Goal: Communication & Community: Share content

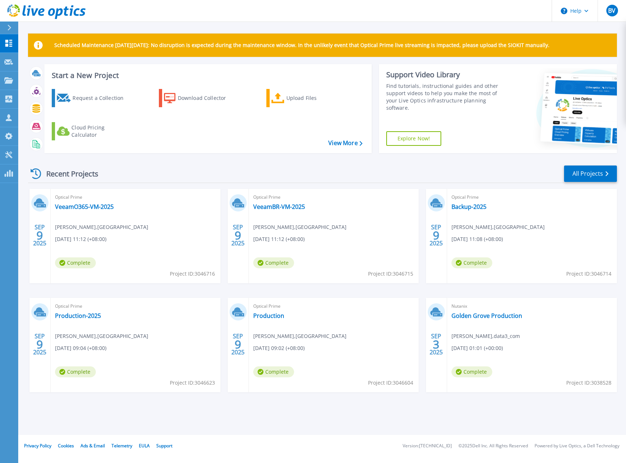
click at [322, 416] on div "Scheduled Maintenance on Monday 22nd September: No disruption is expected durin…" at bounding box center [322, 217] width 608 height 435
click at [288, 412] on div "Recent Projects All Projects SEP 9 2025 Optical Prime VeeamO365-VM-2025 Hossein…" at bounding box center [322, 286] width 589 height 254
click at [87, 204] on link "VeeamO365-VM-2025" at bounding box center [84, 206] width 59 height 7
click at [276, 411] on div "Recent Projects All Projects [DATE] Optical Prime VeeamO365-VM-2025 [PERSON_NAM…" at bounding box center [322, 286] width 589 height 254
click at [469, 207] on link "Backup-2025" at bounding box center [468, 206] width 35 height 7
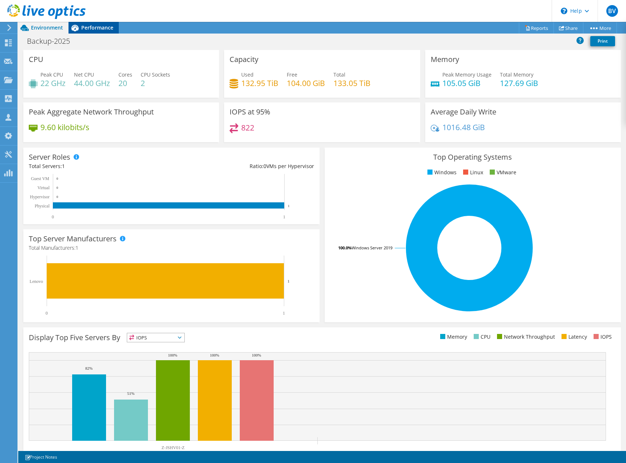
click at [95, 26] on span "Performance" at bounding box center [97, 27] width 32 height 7
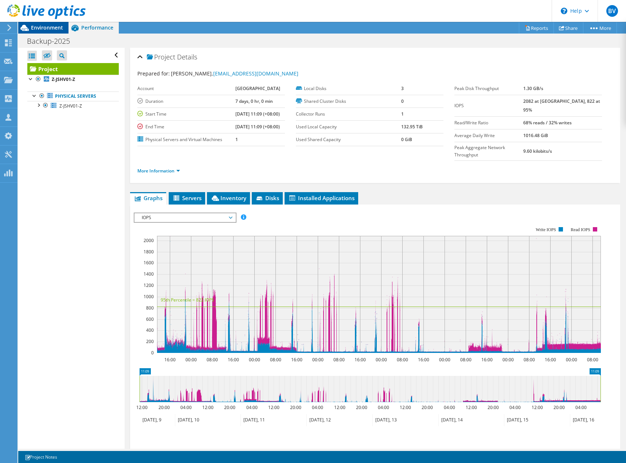
click at [51, 27] on span "Environment" at bounding box center [47, 27] width 32 height 7
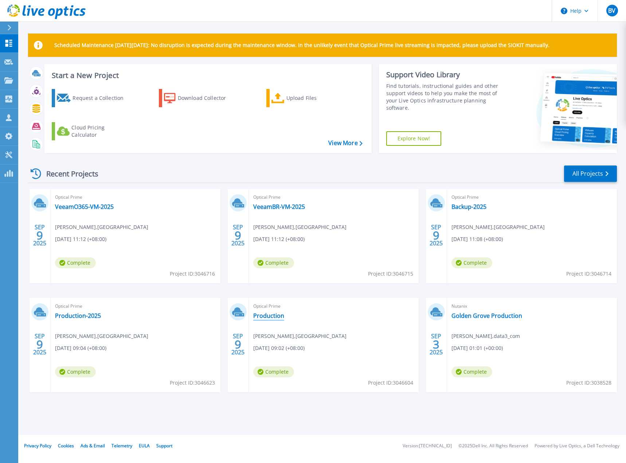
click at [264, 315] on link "Production" at bounding box center [268, 315] width 31 height 7
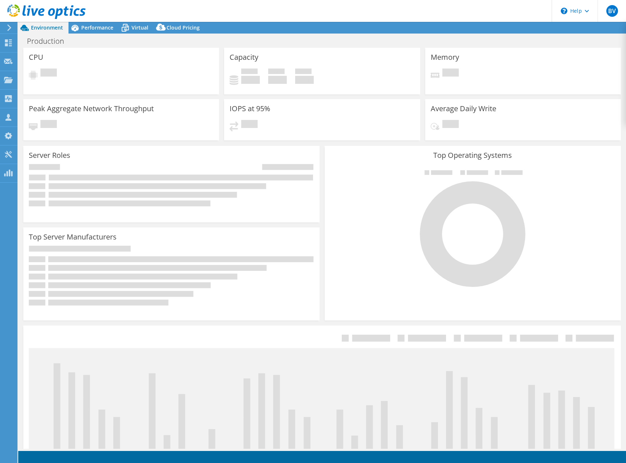
select select "USD"
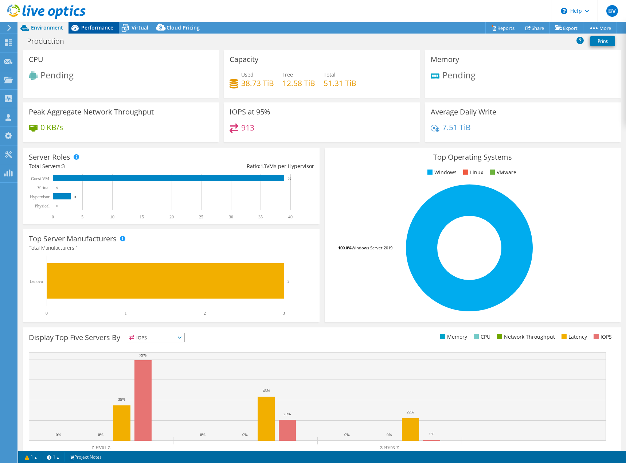
click at [98, 26] on span "Performance" at bounding box center [97, 27] width 32 height 7
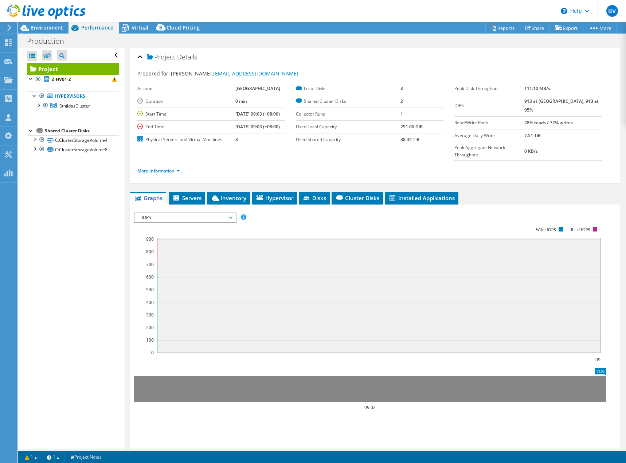
click at [153, 168] on link "More Information" at bounding box center [158, 171] width 43 height 6
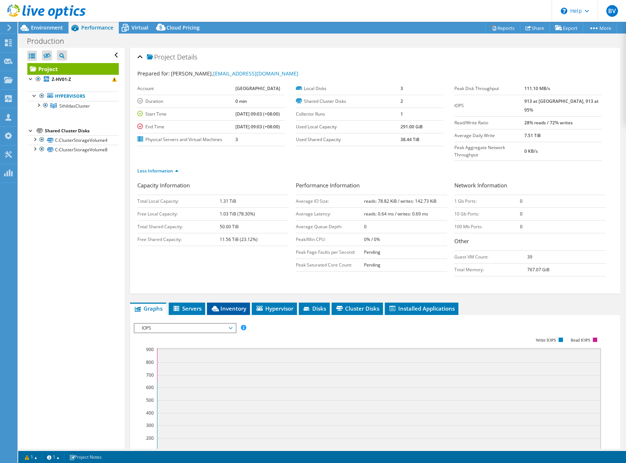
click at [236, 305] on span "Inventory" at bounding box center [229, 308] width 36 height 7
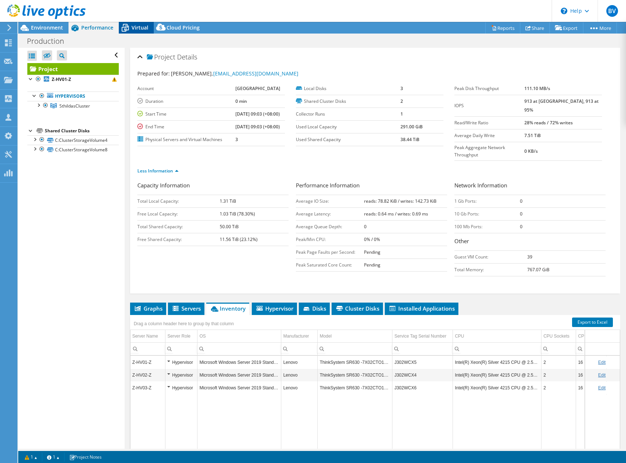
click at [138, 25] on span "Virtual" at bounding box center [140, 27] width 17 height 7
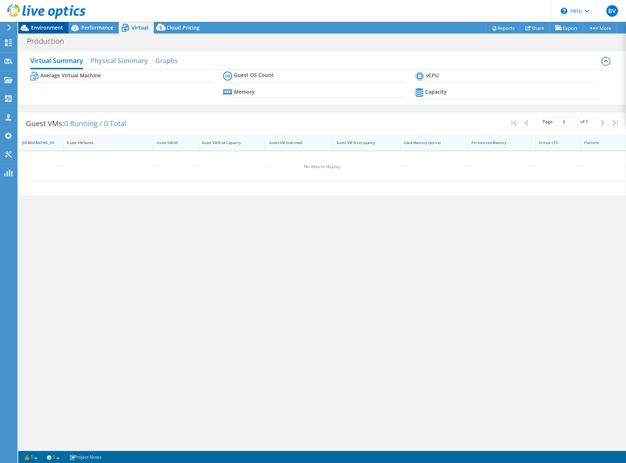
click at [46, 26] on span "Environment" at bounding box center [47, 27] width 32 height 7
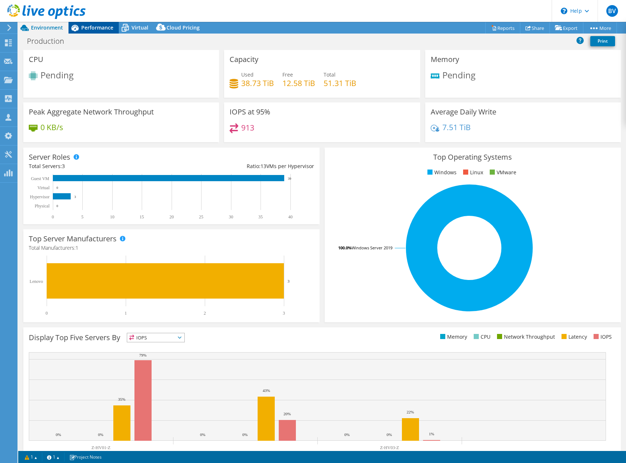
click at [93, 27] on span "Performance" at bounding box center [97, 27] width 32 height 7
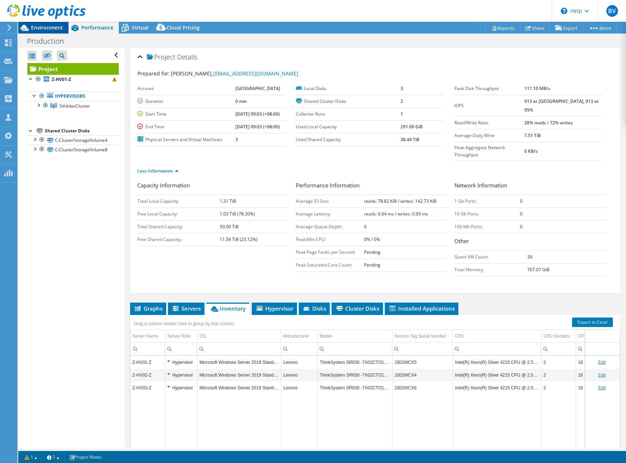
click at [54, 30] on span "Environment" at bounding box center [47, 27] width 32 height 7
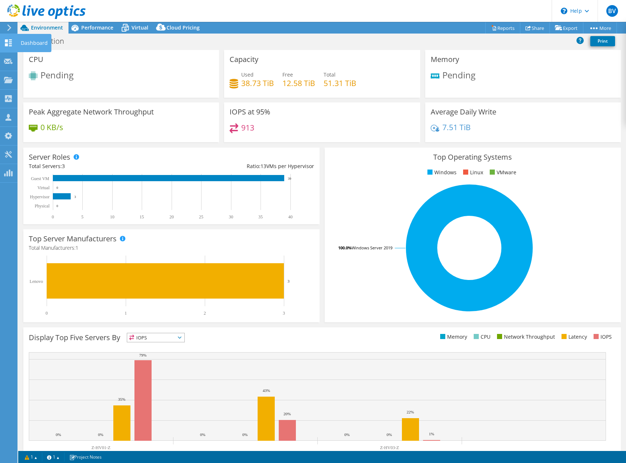
click at [11, 43] on use at bounding box center [8, 42] width 7 height 7
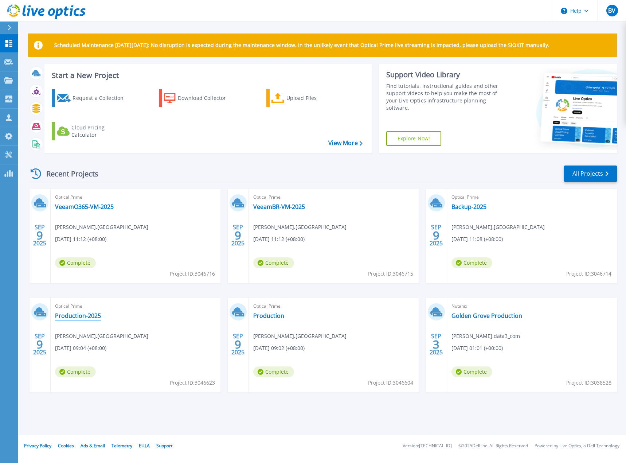
click at [84, 315] on link "Production-2025" at bounding box center [78, 315] width 46 height 7
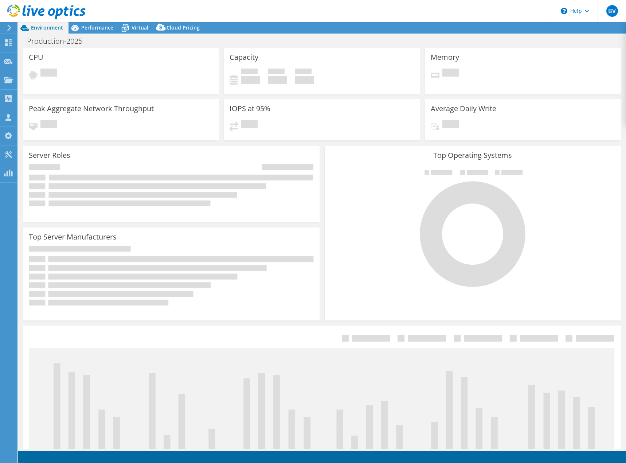
select select "USD"
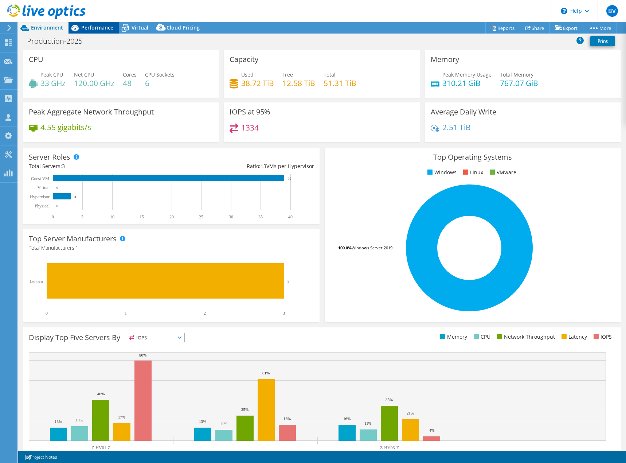
click at [97, 26] on span "Performance" at bounding box center [97, 27] width 32 height 7
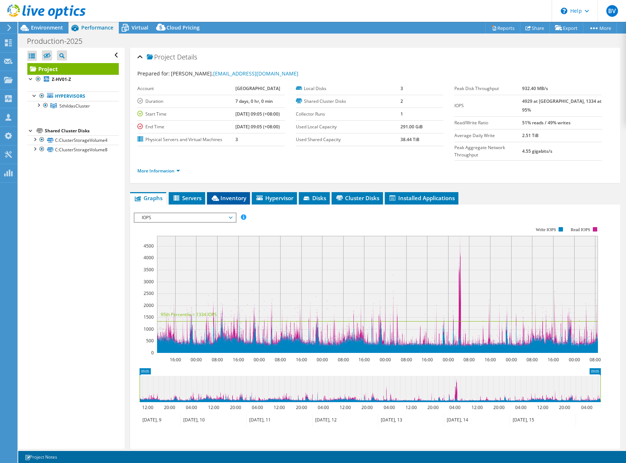
click at [225, 194] on span "Inventory" at bounding box center [229, 197] width 36 height 7
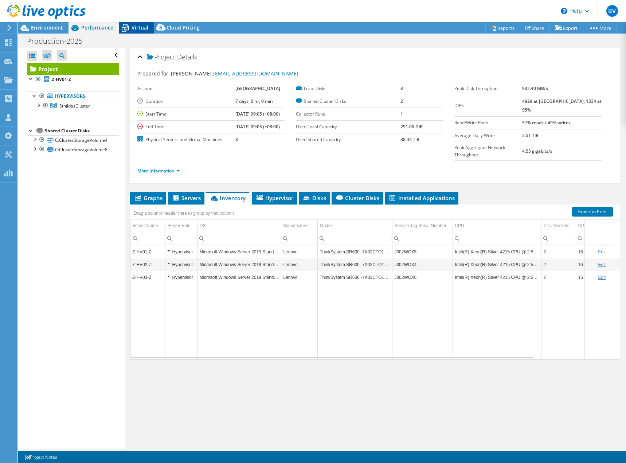
click at [144, 26] on span "Virtual" at bounding box center [140, 27] width 17 height 7
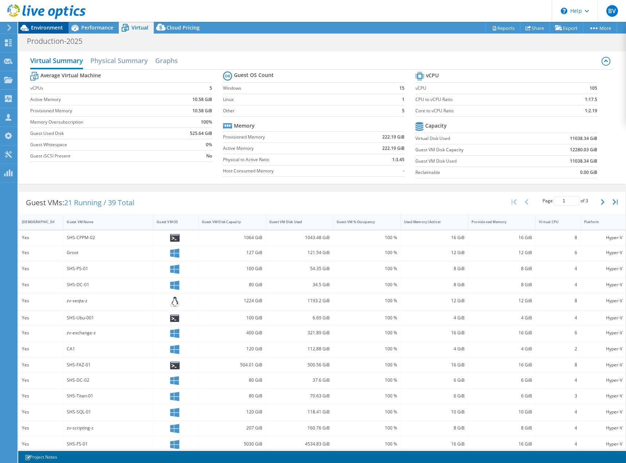
click at [48, 26] on span "Environment" at bounding box center [47, 27] width 32 height 7
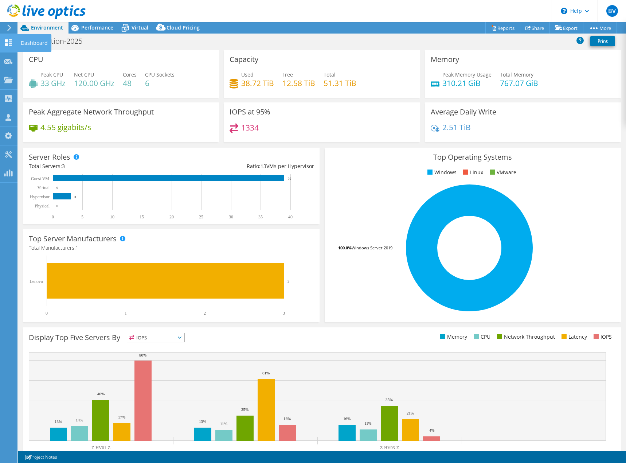
click at [11, 44] on use at bounding box center [8, 42] width 7 height 7
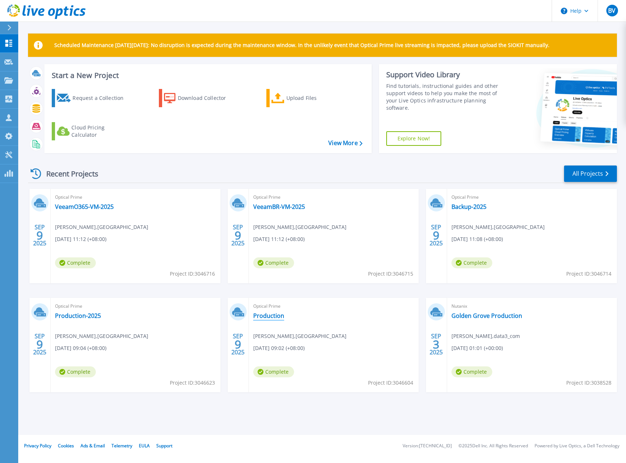
click at [269, 314] on link "Production" at bounding box center [268, 315] width 31 height 7
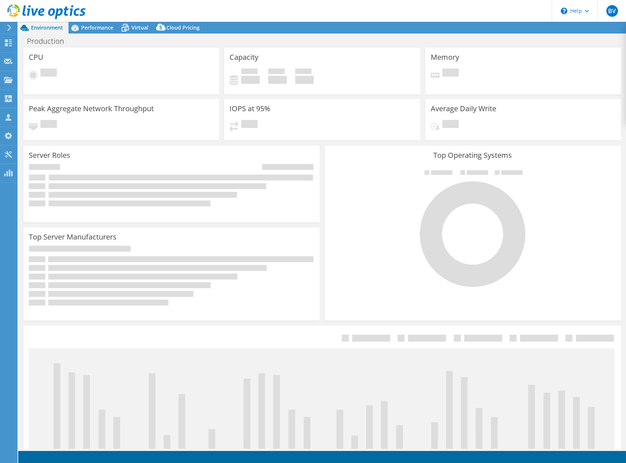
select select "USD"
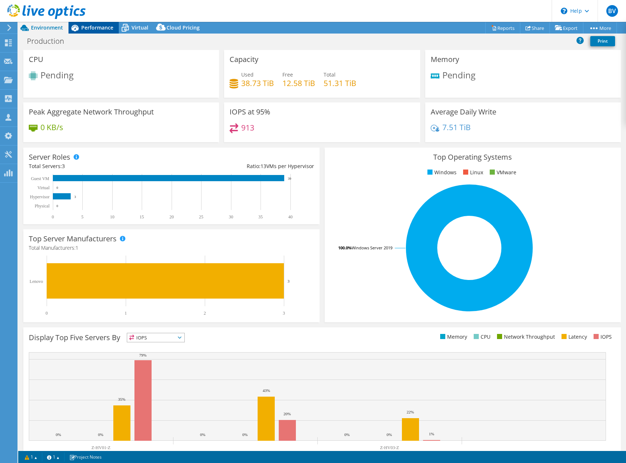
click at [97, 25] on span "Performance" at bounding box center [97, 27] width 32 height 7
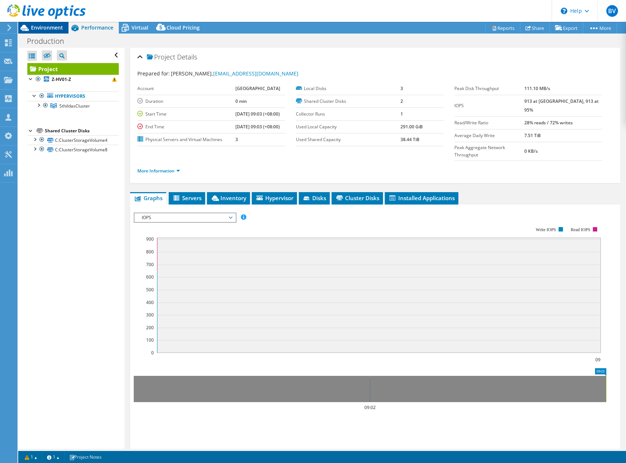
click at [47, 27] on span "Environment" at bounding box center [47, 27] width 32 height 7
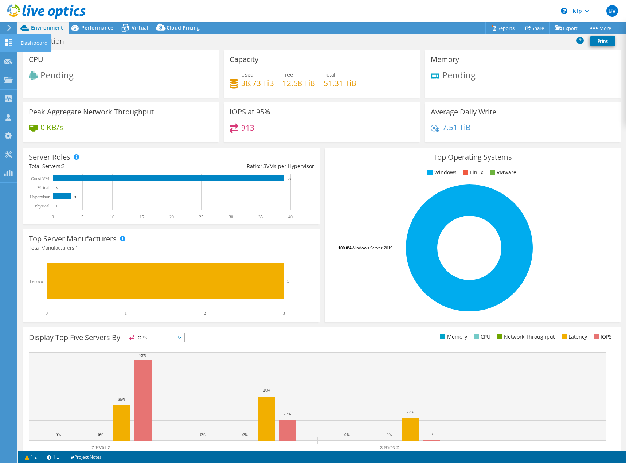
click at [7, 41] on use at bounding box center [8, 42] width 7 height 7
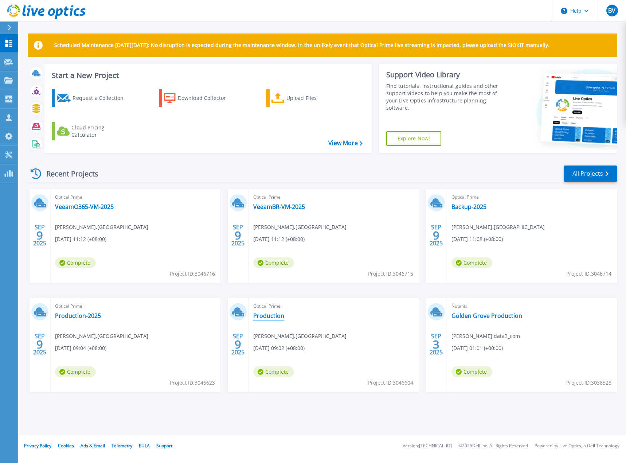
click at [266, 316] on link "Production" at bounding box center [268, 315] width 31 height 7
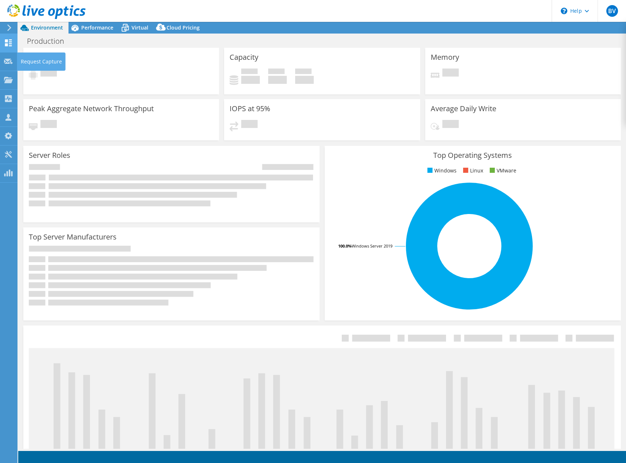
select select "USD"
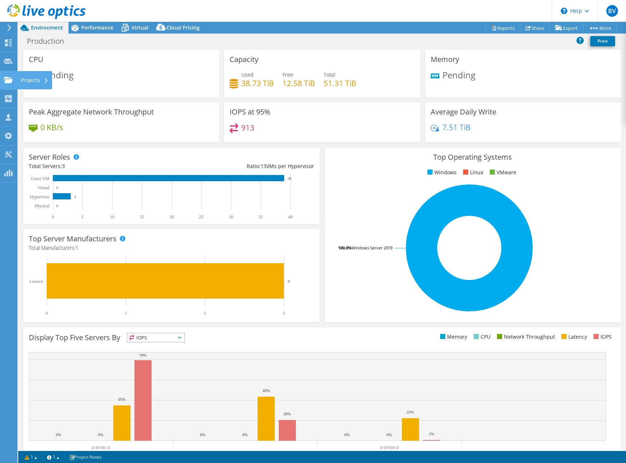
click at [7, 80] on use at bounding box center [8, 80] width 9 height 6
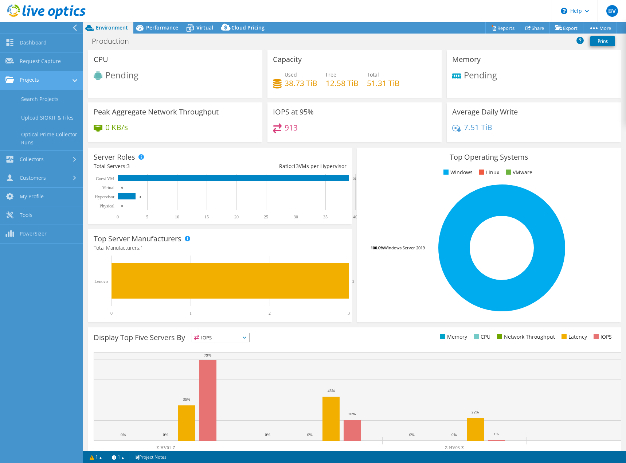
click at [38, 80] on link "Projects" at bounding box center [41, 80] width 83 height 19
click at [39, 81] on link "Projects" at bounding box center [41, 80] width 83 height 19
click at [42, 99] on link "Search Projects" at bounding box center [41, 99] width 83 height 19
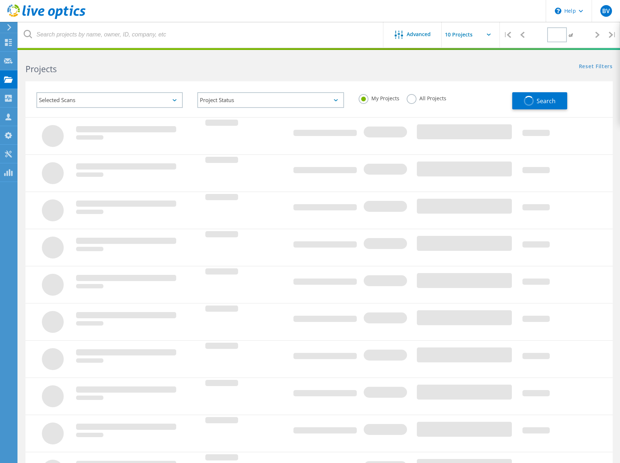
type input "1"
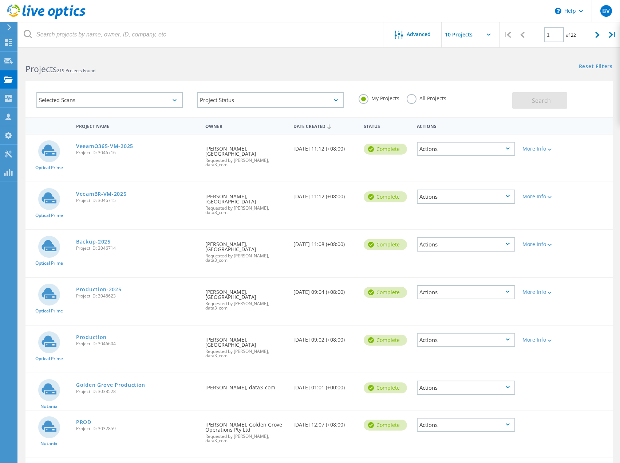
click at [497, 337] on div "Actions" at bounding box center [466, 340] width 98 height 14
click at [436, 359] on div "Delete" at bounding box center [466, 356] width 97 height 11
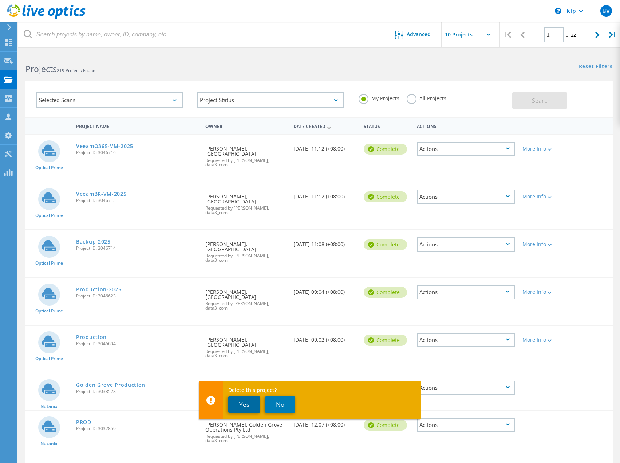
click at [248, 403] on button "Yes" at bounding box center [244, 404] width 32 height 16
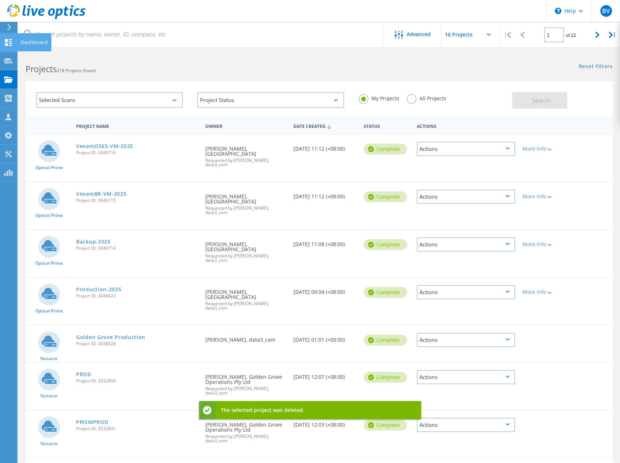
click at [6, 43] on use at bounding box center [8, 42] width 7 height 7
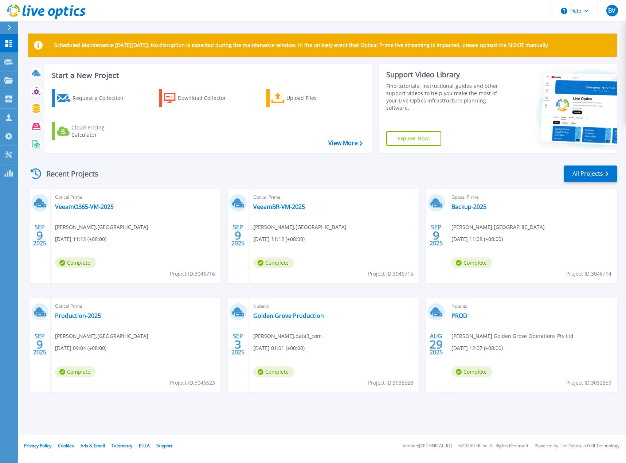
click at [405, 418] on div "Scheduled Maintenance [DATE][DATE]: No disruption is expected during the mainte…" at bounding box center [322, 217] width 608 height 435
click at [478, 204] on link "Backup-2025" at bounding box center [468, 206] width 35 height 7
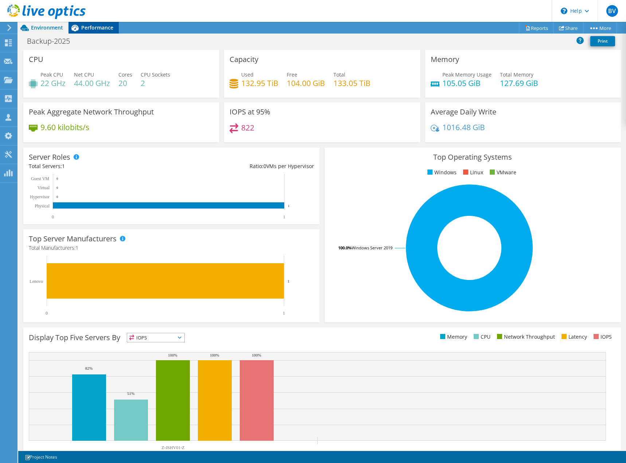
click at [87, 28] on span "Performance" at bounding box center [97, 27] width 32 height 7
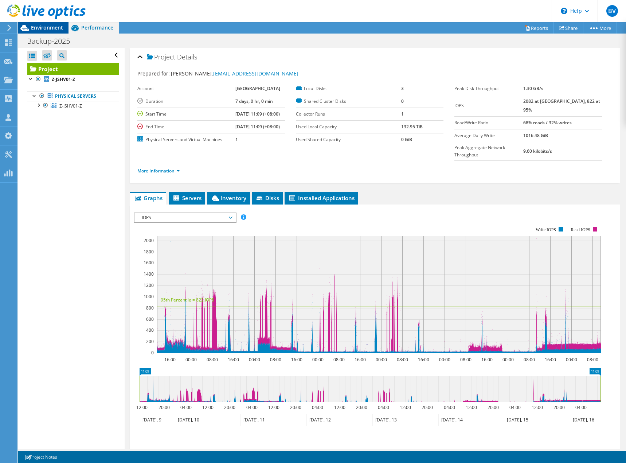
click at [45, 26] on span "Environment" at bounding box center [47, 27] width 32 height 7
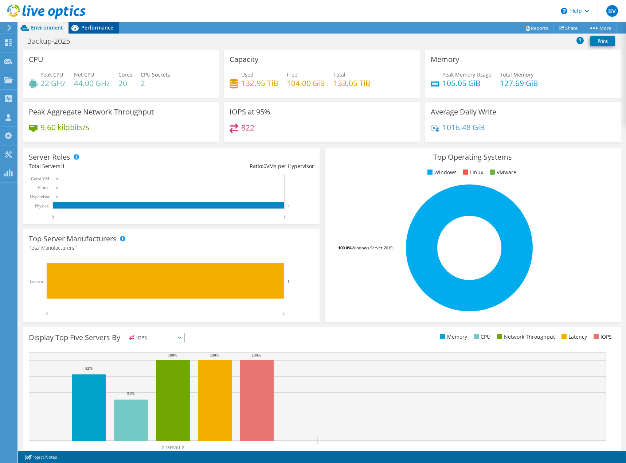
click at [107, 32] on div "Performance" at bounding box center [93, 28] width 50 height 12
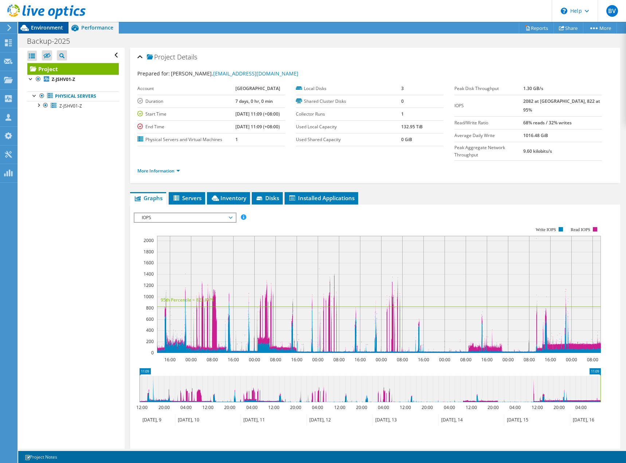
click at [40, 26] on span "Environment" at bounding box center [47, 27] width 32 height 7
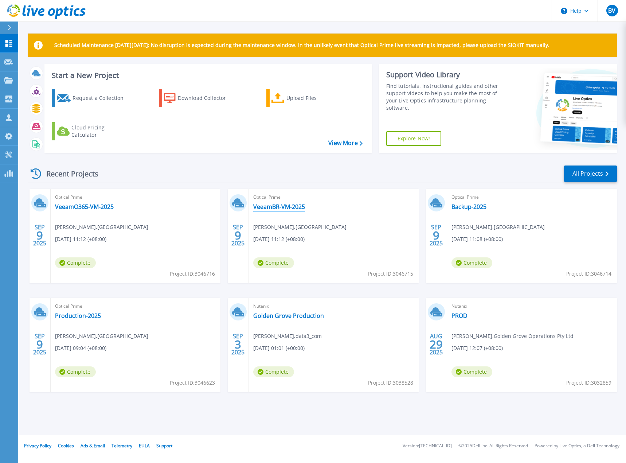
click at [296, 206] on link "VeeamBR-VM-2025" at bounding box center [279, 206] width 52 height 7
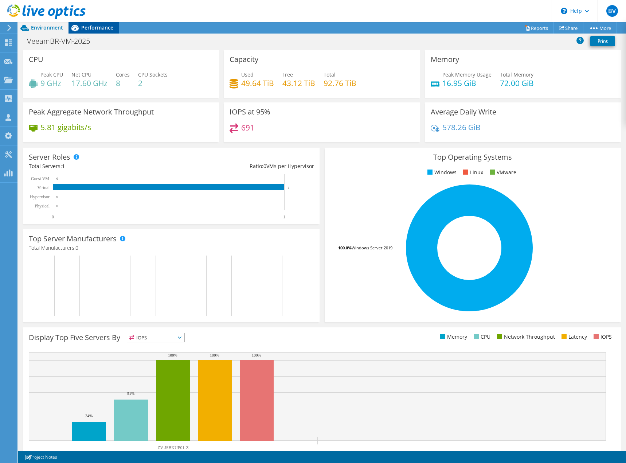
click at [99, 24] on span "Performance" at bounding box center [97, 27] width 32 height 7
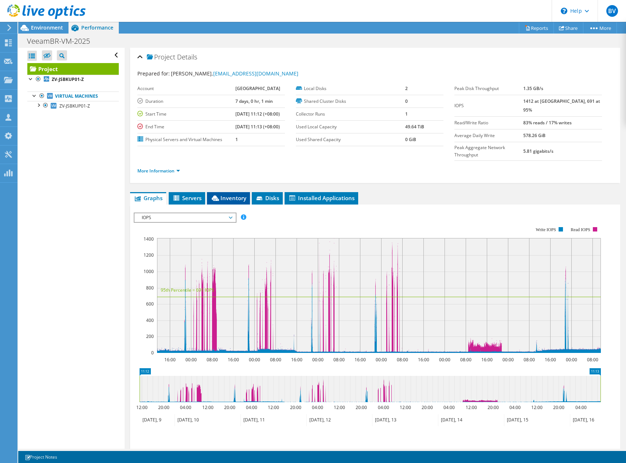
click at [241, 194] on span "Inventory" at bounding box center [229, 197] width 36 height 7
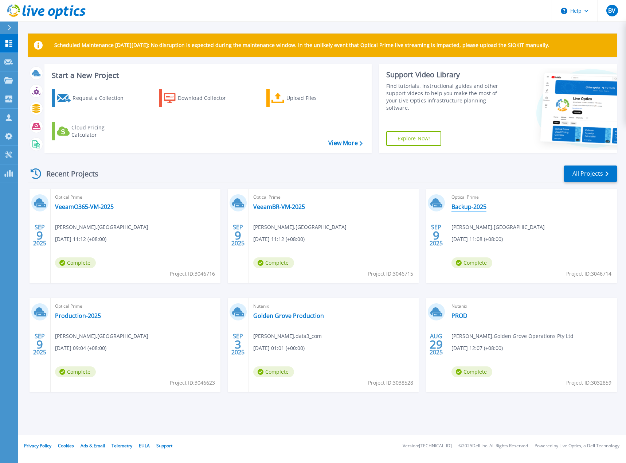
click at [475, 205] on link "Backup-2025" at bounding box center [468, 206] width 35 height 7
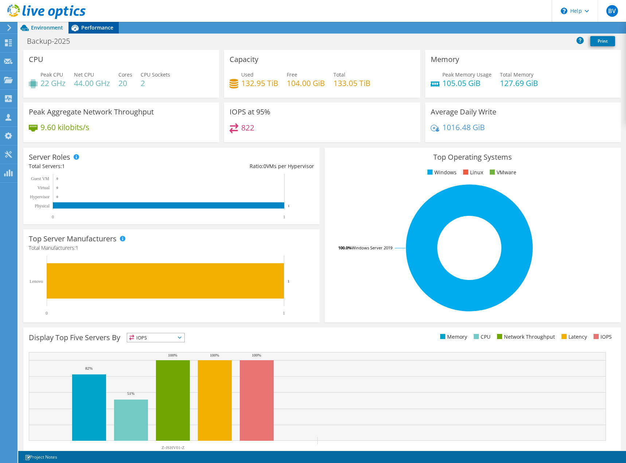
click at [93, 28] on span "Performance" at bounding box center [97, 27] width 32 height 7
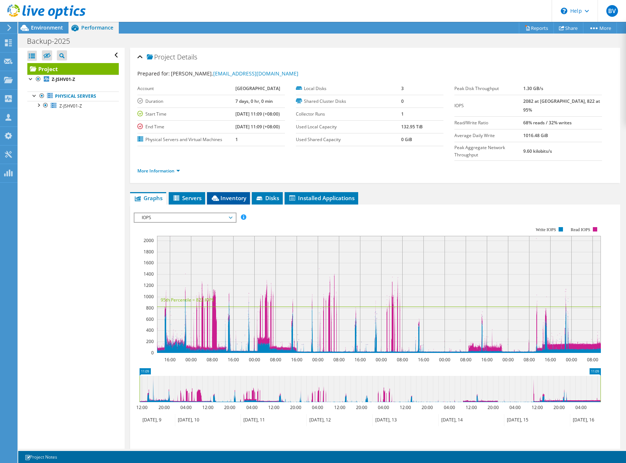
click at [227, 194] on span "Inventory" at bounding box center [229, 197] width 36 height 7
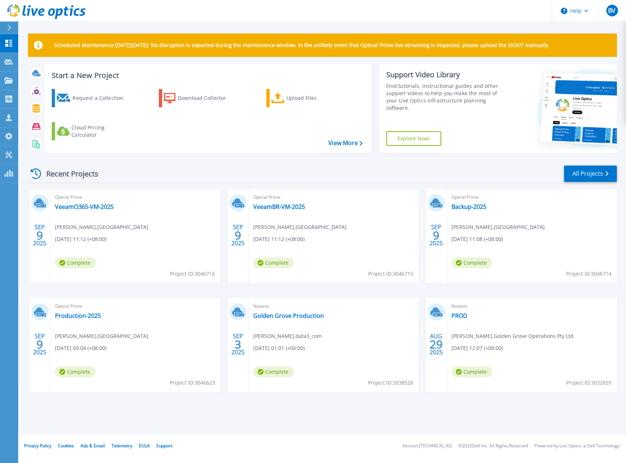
click at [93, 202] on div "Optical Prime VeeamO365-VM-2025 [PERSON_NAME] , [GEOGRAPHIC_DATA][PERSON_NAME] …" at bounding box center [136, 236] width 170 height 94
click at [91, 205] on link "VeeamO365-VM-2025" at bounding box center [84, 206] width 59 height 7
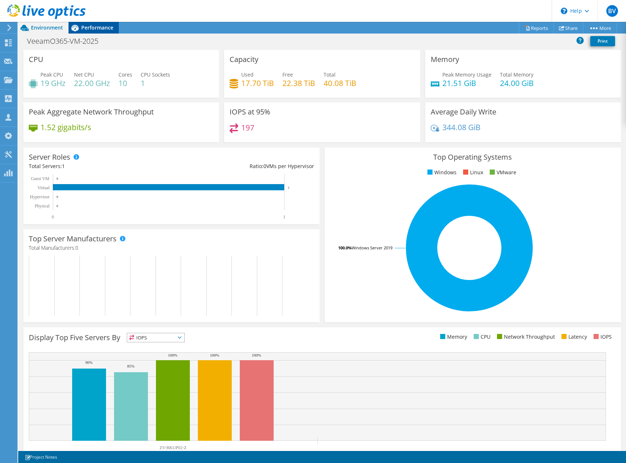
click at [94, 27] on span "Performance" at bounding box center [97, 27] width 32 height 7
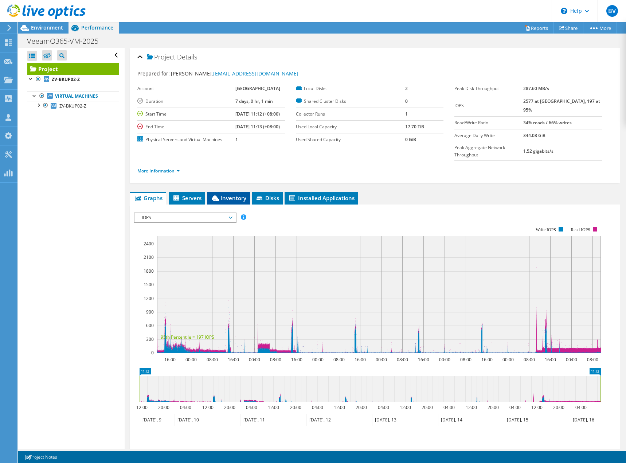
click at [232, 194] on span "Inventory" at bounding box center [229, 197] width 36 height 7
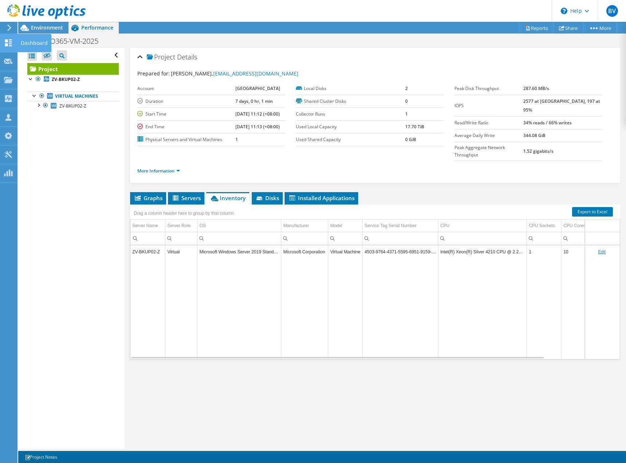
click at [9, 42] on icon at bounding box center [8, 42] width 9 height 7
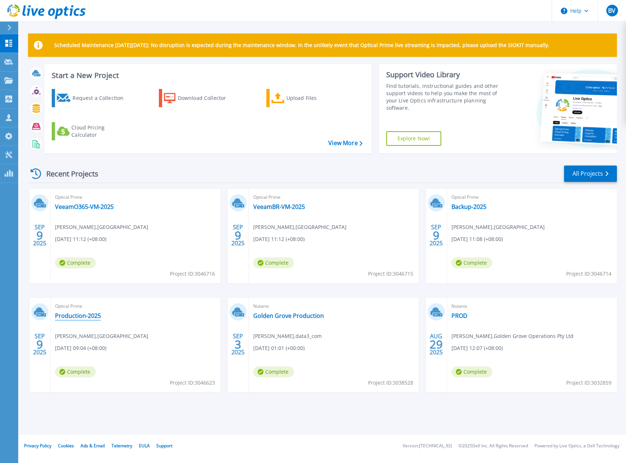
click at [93, 314] on link "Production-2025" at bounding box center [78, 315] width 46 height 7
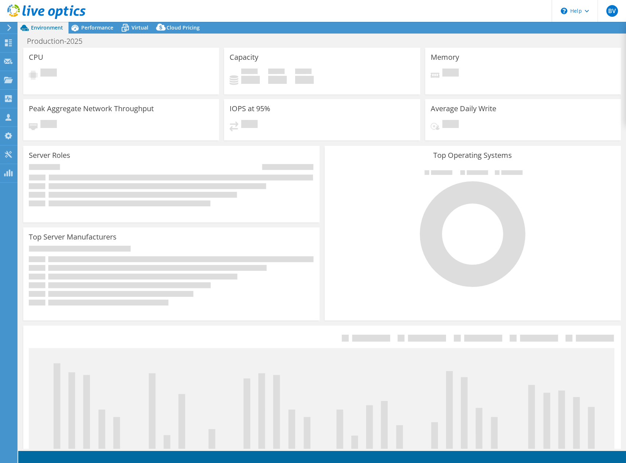
select select "USD"
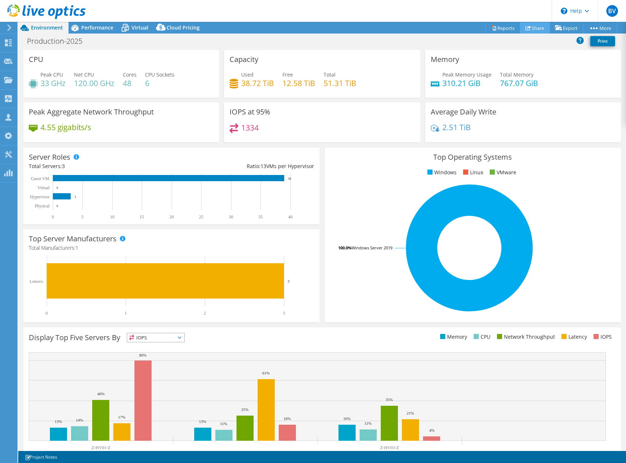
click at [534, 28] on link "Share" at bounding box center [535, 27] width 30 height 11
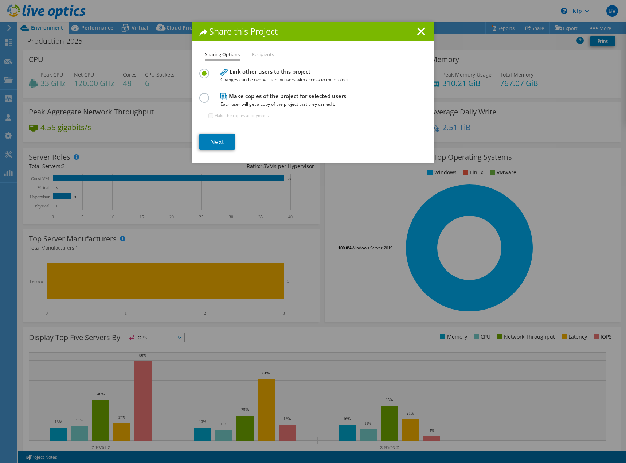
click at [264, 55] on li "Recipients" at bounding box center [263, 54] width 22 height 9
click at [263, 54] on li "Recipients" at bounding box center [263, 54] width 22 height 9
drag, startPoint x: 255, startPoint y: 55, endPoint x: 249, endPoint y: 59, distance: 8.1
click at [256, 55] on li "Recipients" at bounding box center [263, 54] width 22 height 9
click at [230, 55] on li "Sharing Options" at bounding box center [222, 55] width 35 height 11
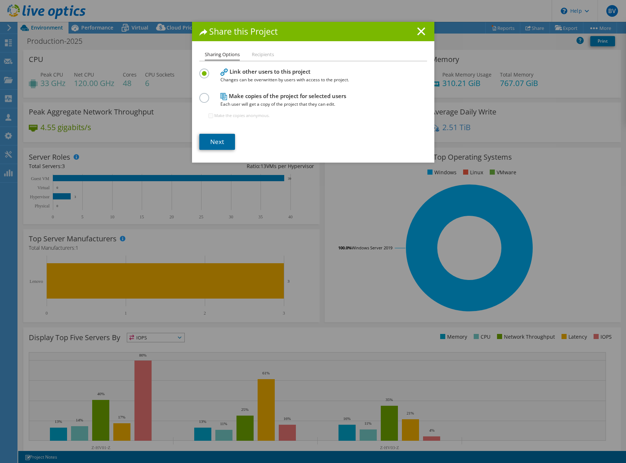
click at [220, 141] on link "Next" at bounding box center [217, 142] width 36 height 16
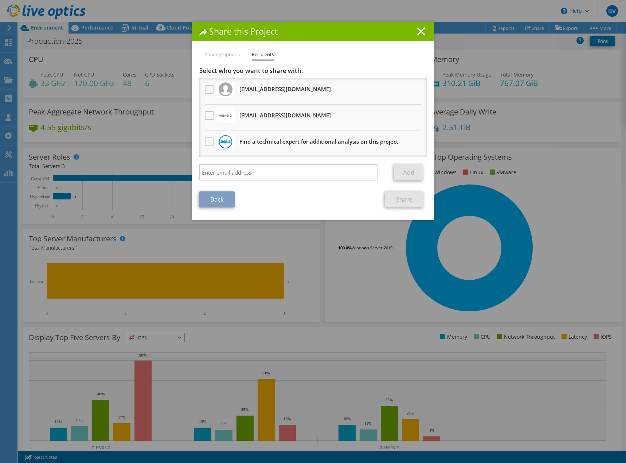
click at [208, 89] on label at bounding box center [210, 89] width 11 height 9
click at [0, 0] on input "checkbox" at bounding box center [0, 0] width 0 height 0
click at [405, 199] on link "Share" at bounding box center [404, 199] width 38 height 16
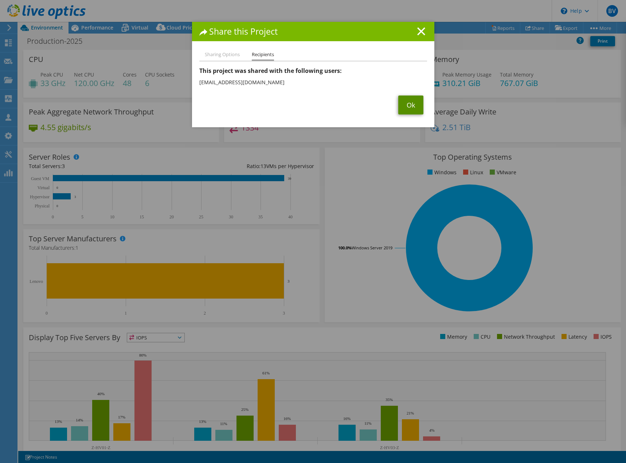
click at [409, 105] on link "Ok" at bounding box center [410, 104] width 25 height 19
